Goal: Check status: Check status

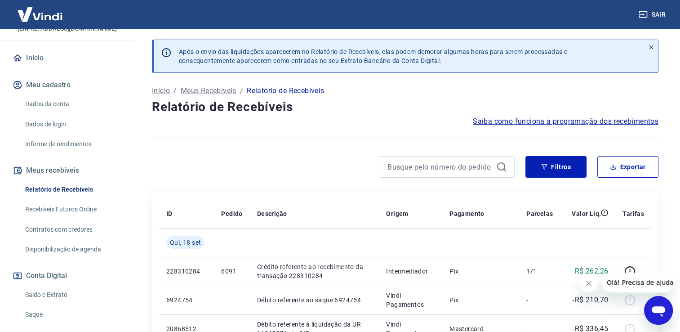
scroll to position [92, 0]
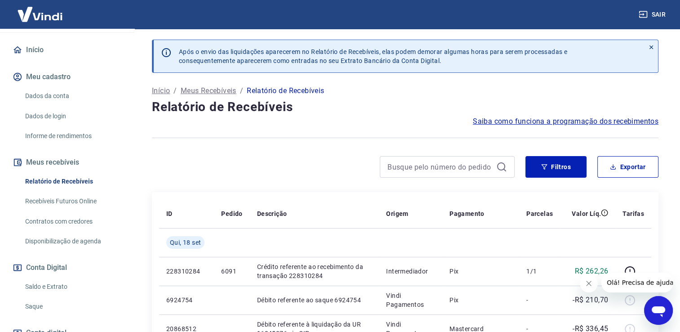
click at [65, 281] on link "Saldo e Extrato" at bounding box center [73, 286] width 102 height 18
